Goal: Browse casually

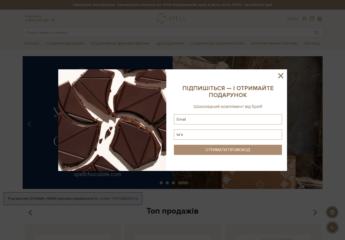
click at [284, 77] on div at bounding box center [172, 120] width 229 height 102
click at [283, 76] on icon at bounding box center [280, 75] width 9 height 9
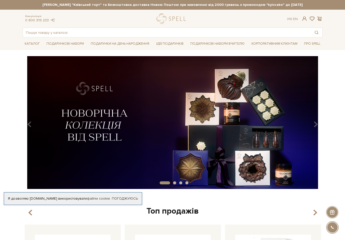
click at [157, 101] on img at bounding box center [172, 122] width 300 height 133
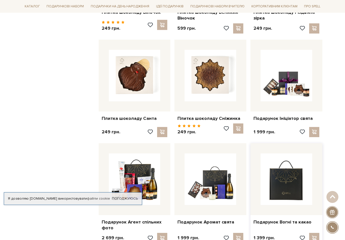
scroll to position [381, 0]
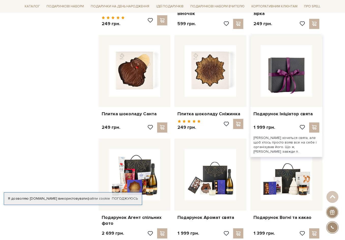
click at [294, 64] on img at bounding box center [286, 71] width 52 height 52
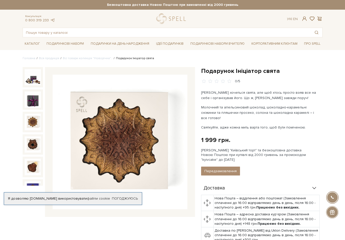
click at [29, 118] on img at bounding box center [33, 122] width 16 height 16
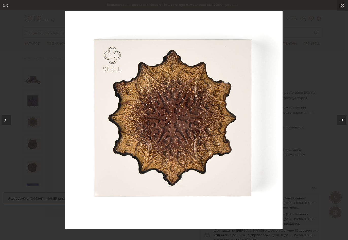
click at [344, 118] on div at bounding box center [342, 120] width 10 height 10
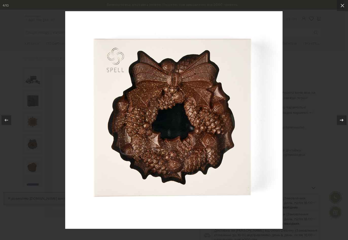
click at [343, 119] on icon at bounding box center [342, 120] width 6 height 6
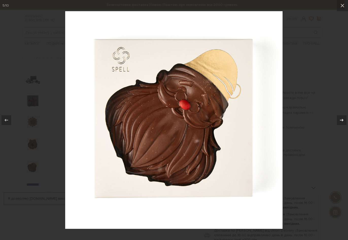
click at [342, 119] on icon at bounding box center [342, 120] width 6 height 6
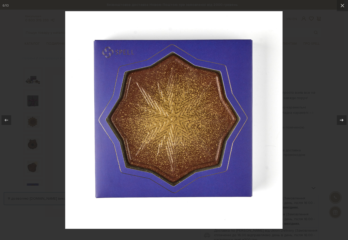
click at [342, 119] on icon at bounding box center [342, 120] width 6 height 6
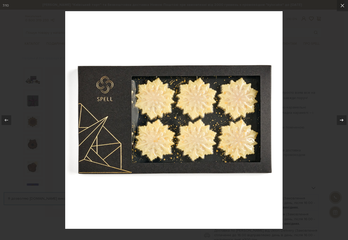
click at [342, 119] on icon at bounding box center [342, 120] width 6 height 6
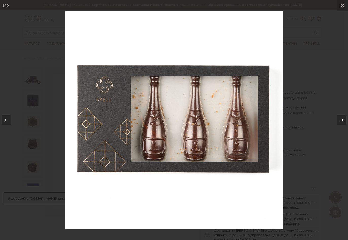
click at [342, 119] on icon at bounding box center [342, 120] width 6 height 6
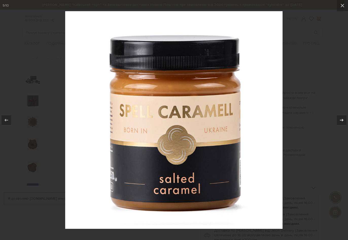
click at [342, 119] on icon at bounding box center [342, 120] width 6 height 6
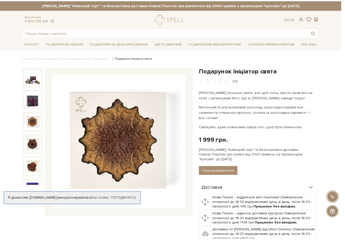
scroll to position [97, 0]
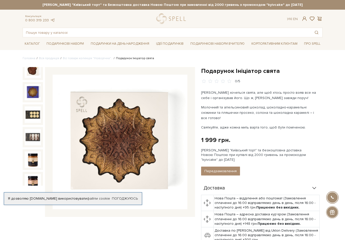
click at [80, 27] on div "Консультація: 0 800 319 233 Ук | En | #карамель #набір цукерок #печиво" at bounding box center [173, 25] width 306 height 24
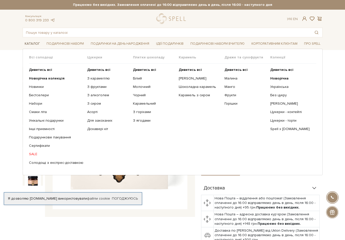
click at [26, 45] on link "Каталог" at bounding box center [32, 44] width 19 height 8
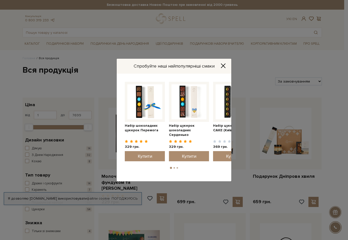
click at [220, 66] on button "Close" at bounding box center [223, 66] width 8 height 6
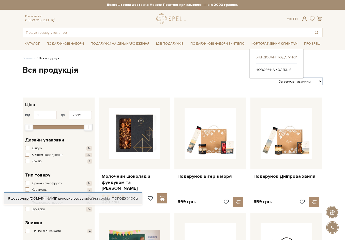
click at [281, 57] on link "Брендовані подарунки" at bounding box center [275, 57] width 41 height 5
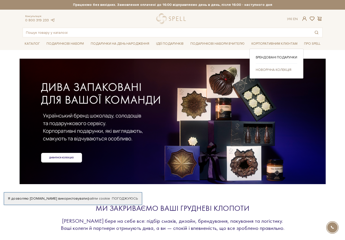
click at [269, 68] on link "Новорічна колекція" at bounding box center [275, 70] width 41 height 5
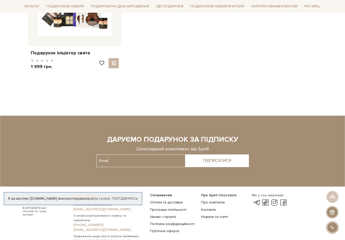
scroll to position [872, 0]
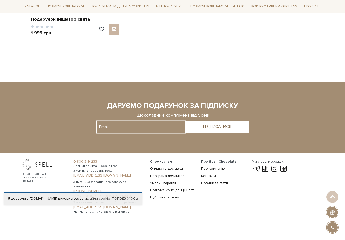
click at [141, 124] on input "text" at bounding box center [140, 127] width 89 height 13
click at [130, 172] on span "З усіх питань звертайтесь:" at bounding box center [108, 171] width 70 height 5
click at [120, 199] on link "Погоджуюсь" at bounding box center [125, 198] width 26 height 5
